Goal: Task Accomplishment & Management: Use online tool/utility

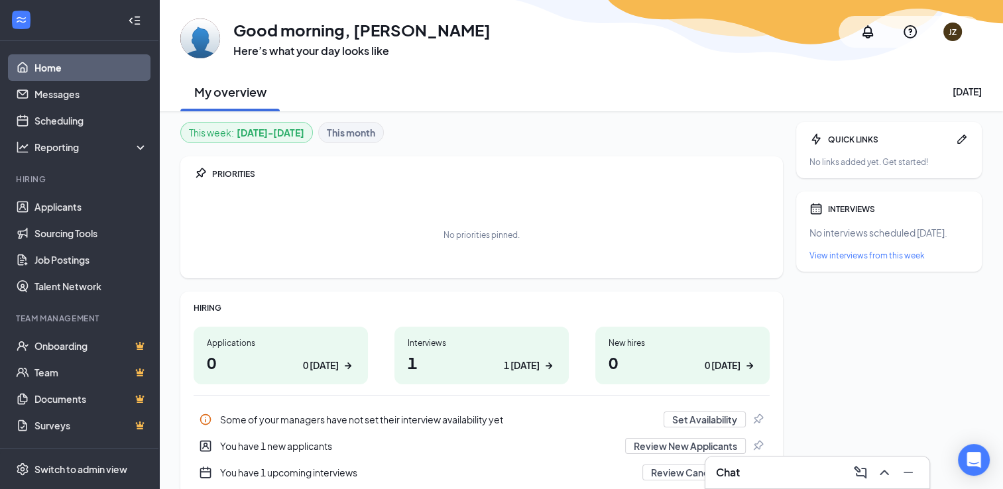
click at [417, 353] on h1 "1 1 [DATE]" at bounding box center [482, 362] width 148 height 23
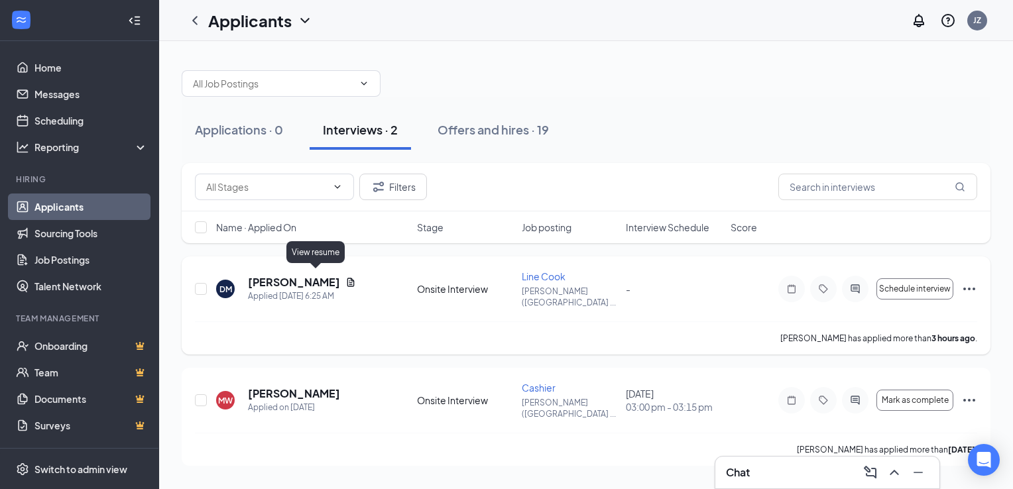
click at [347, 278] on icon "Document" at bounding box center [350, 282] width 7 height 9
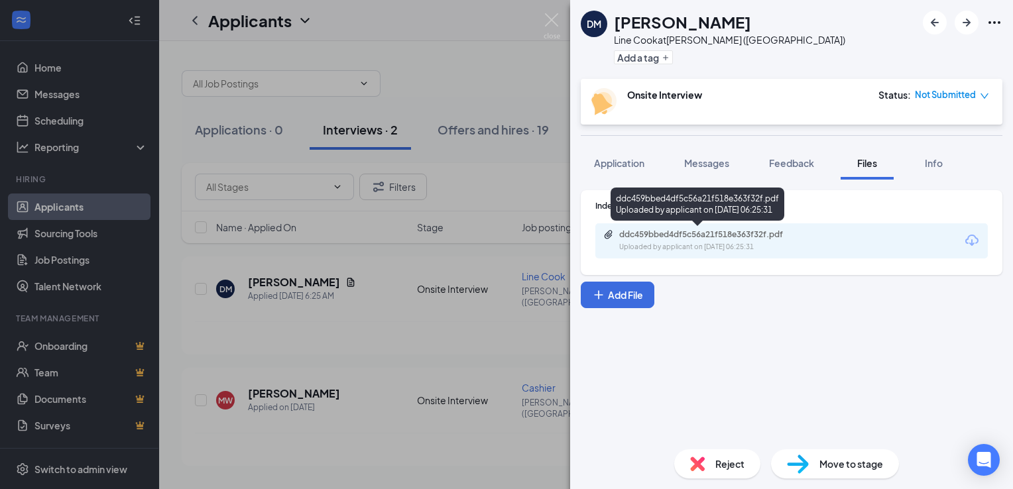
click at [709, 233] on div "ddc459bbed4df5c56a21f518e363f32f.pdf" at bounding box center [712, 234] width 186 height 11
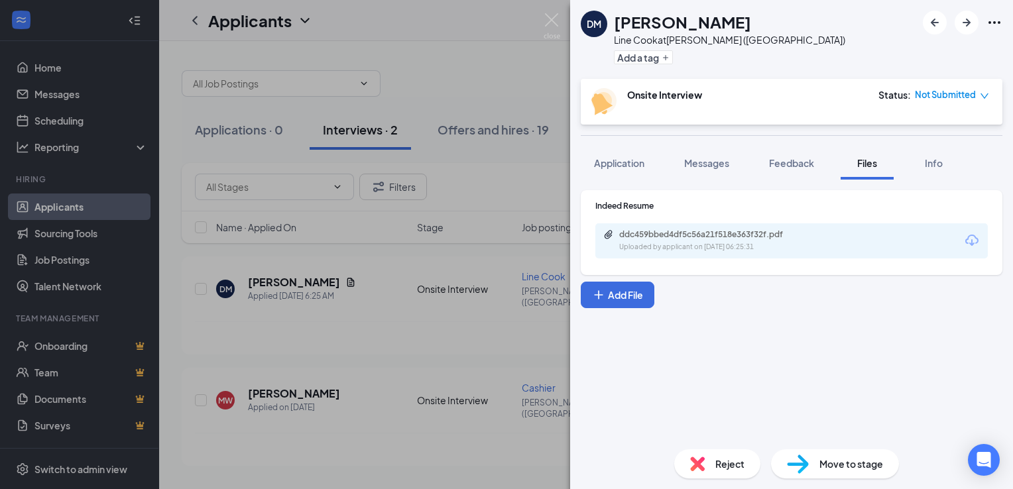
click at [988, 95] on icon "down" at bounding box center [984, 95] width 9 height 9
click at [936, 135] on span "Assign Time" at bounding box center [929, 133] width 51 height 15
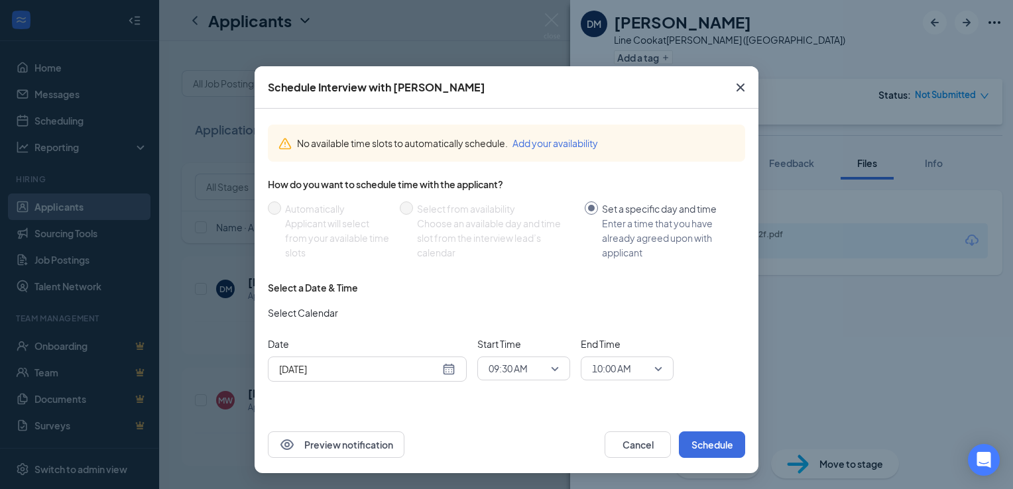
click at [454, 373] on div "Aug 26, 2025" at bounding box center [367, 369] width 176 height 15
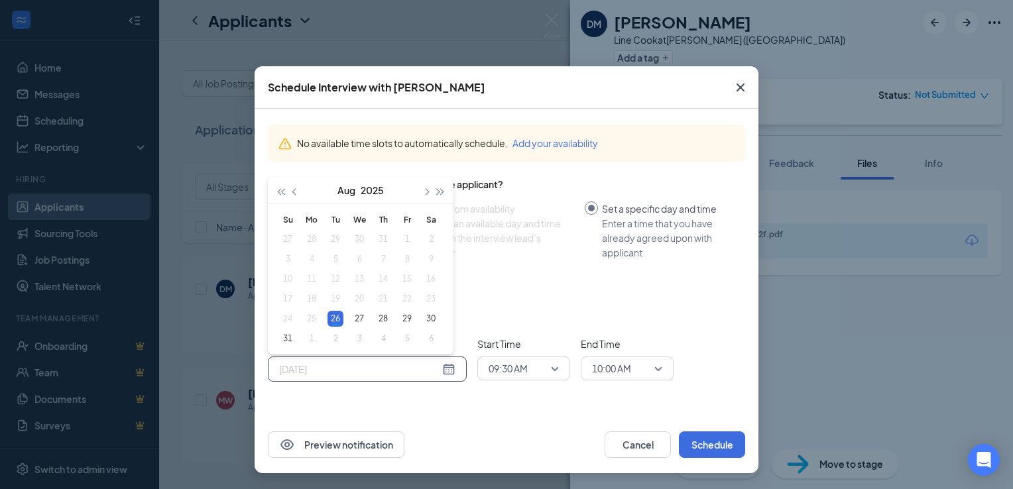
type input "Aug 26, 2025"
click at [337, 318] on div "26" at bounding box center [336, 319] width 16 height 16
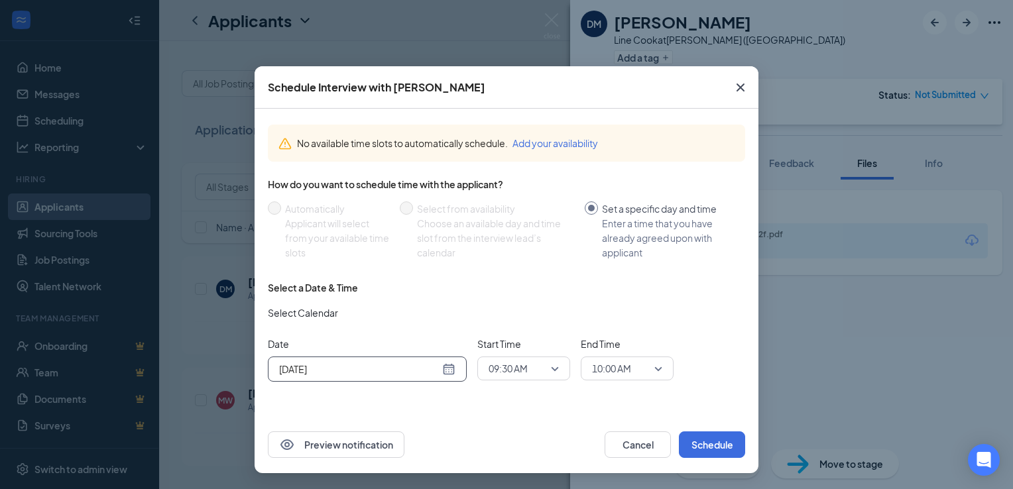
click at [549, 373] on span "09:30 AM" at bounding box center [524, 369] width 70 height 20
click at [505, 314] on span "03:00 PM" at bounding box center [507, 315] width 39 height 15
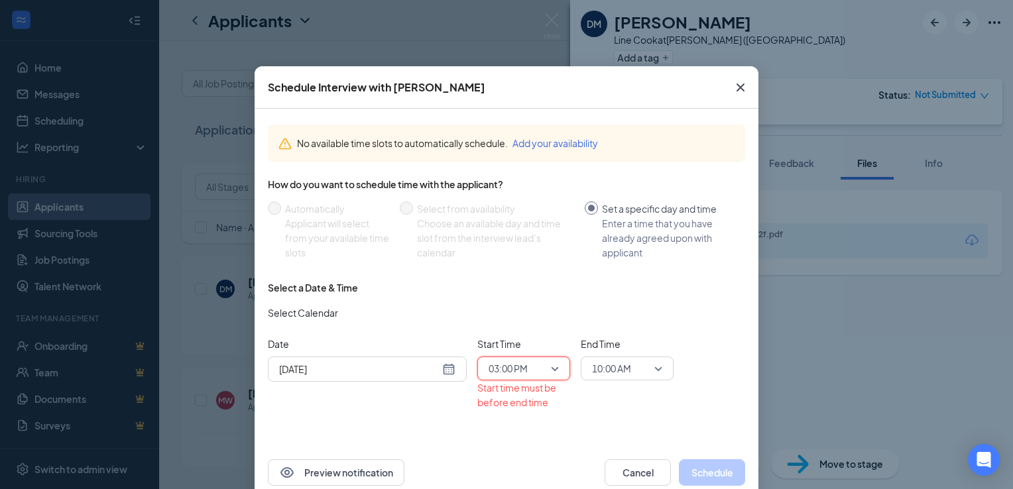
click at [648, 367] on span "10:00 AM" at bounding box center [627, 369] width 70 height 20
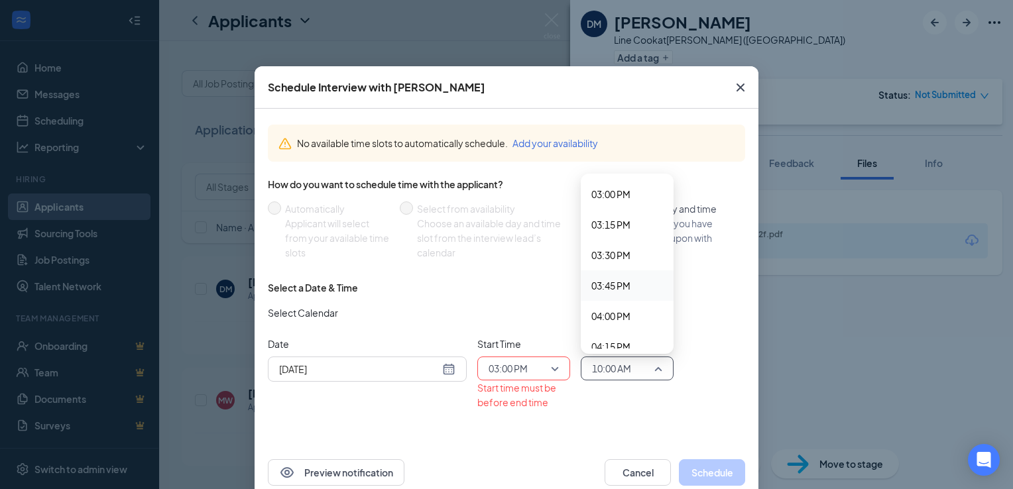
scroll to position [1811, 0]
click at [625, 243] on span "03:15 PM" at bounding box center [610, 244] width 39 height 15
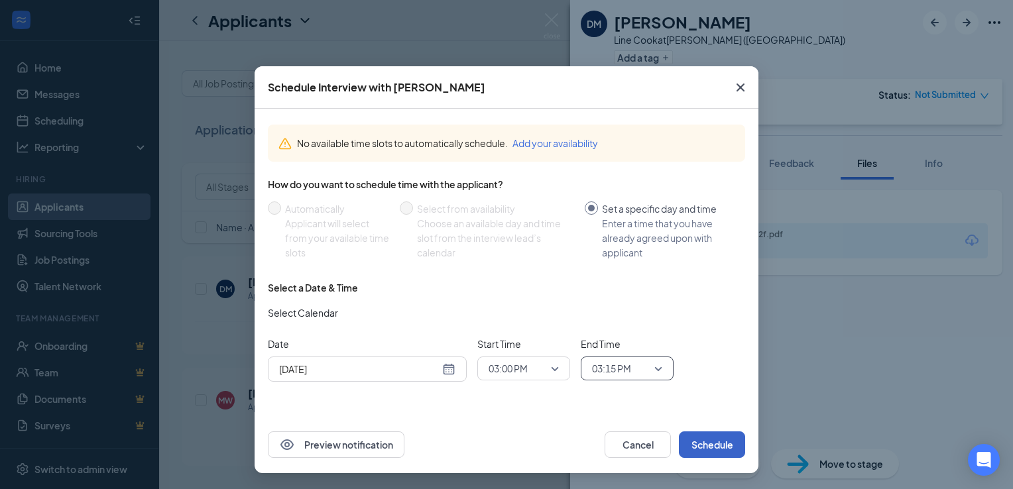
click at [717, 446] on button "Schedule" at bounding box center [712, 445] width 66 height 27
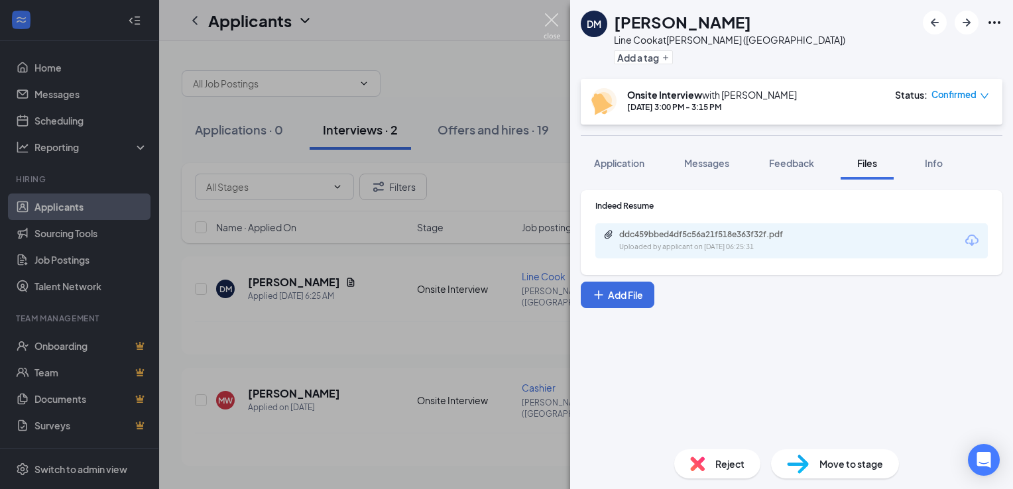
click at [554, 25] on img at bounding box center [552, 26] width 17 height 26
